Goal: Find specific page/section

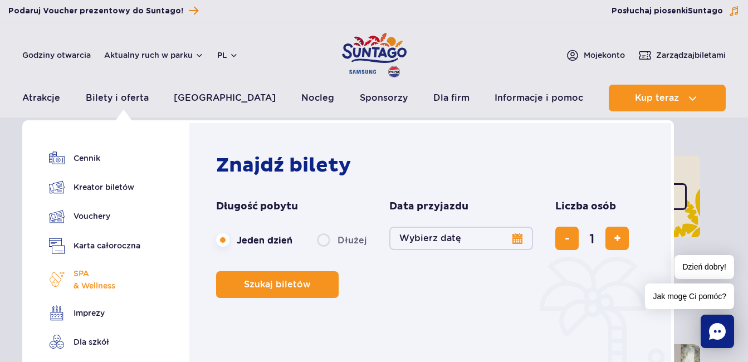
click at [93, 272] on span "SPA & Wellness" at bounding box center [95, 279] width 42 height 25
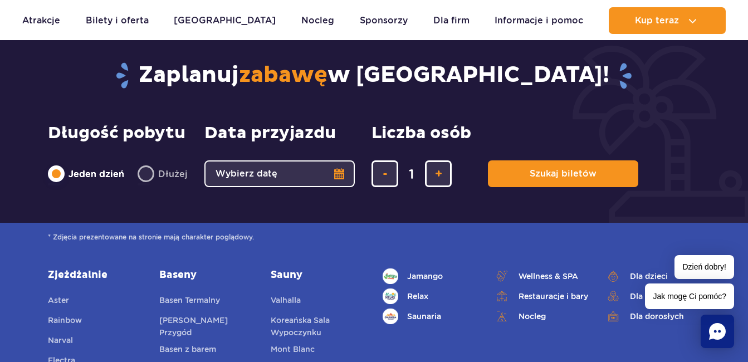
scroll to position [3462, 0]
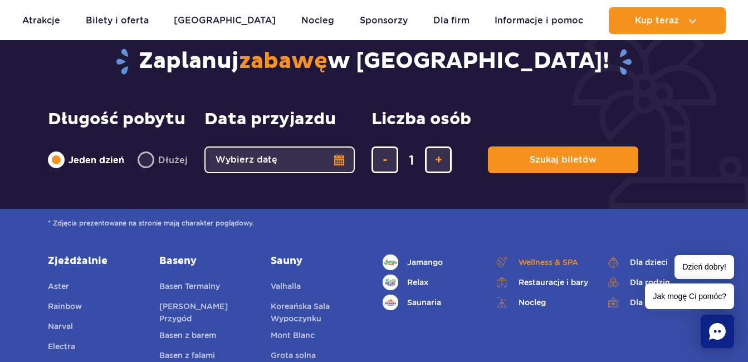
click at [534, 255] on link "Wellness & SPA" at bounding box center [541, 263] width 95 height 16
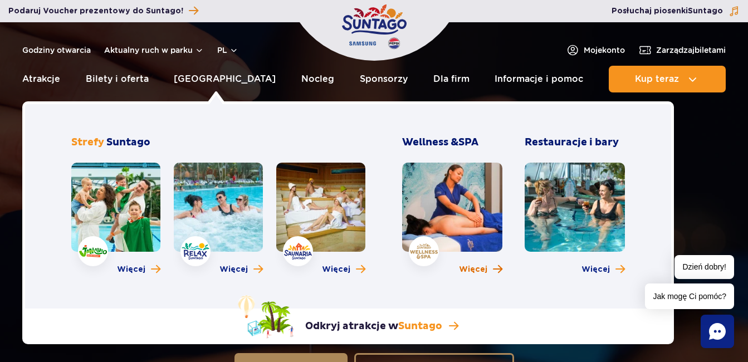
click at [471, 264] on span "Więcej" at bounding box center [473, 269] width 28 height 11
